Goal: Information Seeking & Learning: Learn about a topic

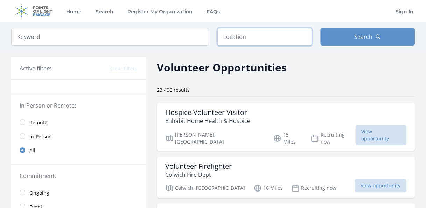
click at [235, 41] on input "text" at bounding box center [264, 36] width 94 height 17
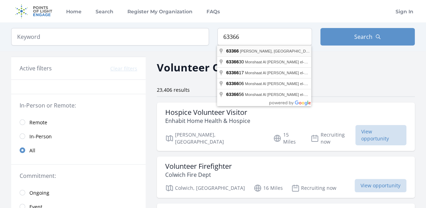
type input "[PERSON_NAME], [GEOGRAPHIC_DATA], [GEOGRAPHIC_DATA]"
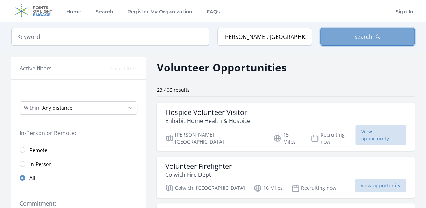
click at [356, 31] on button "Search" at bounding box center [367, 36] width 94 height 17
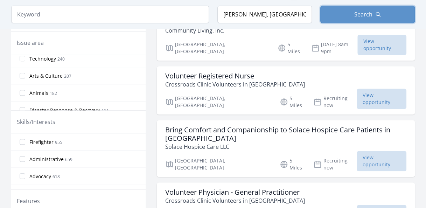
scroll to position [183, 0]
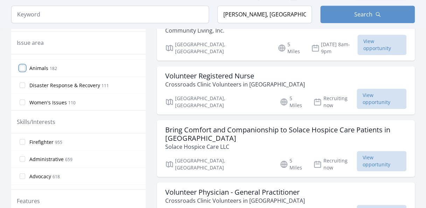
click at [24, 65] on input "Animals 182" at bounding box center [23, 68] width 6 height 6
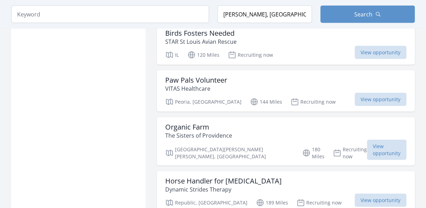
scroll to position [770, 0]
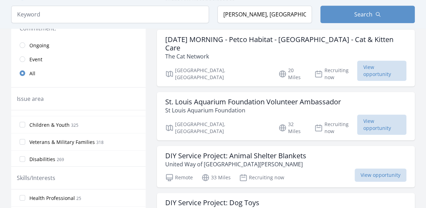
scroll to position [117, 0]
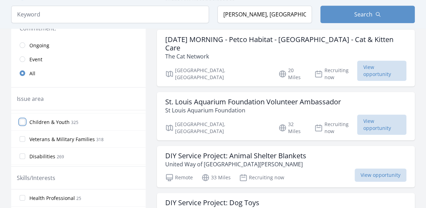
click at [22, 119] on input "Children & Youth 325" at bounding box center [23, 122] width 6 height 6
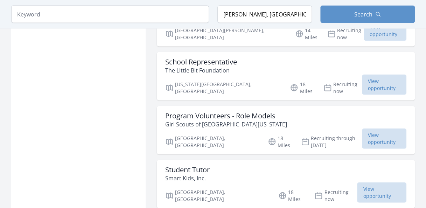
scroll to position [735, 0]
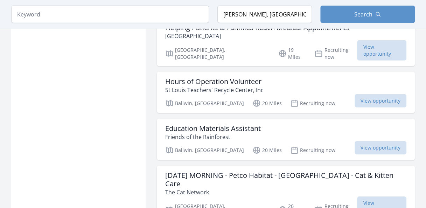
scroll to position [1015, 0]
